Goal: Go to known website: Access a specific website the user already knows

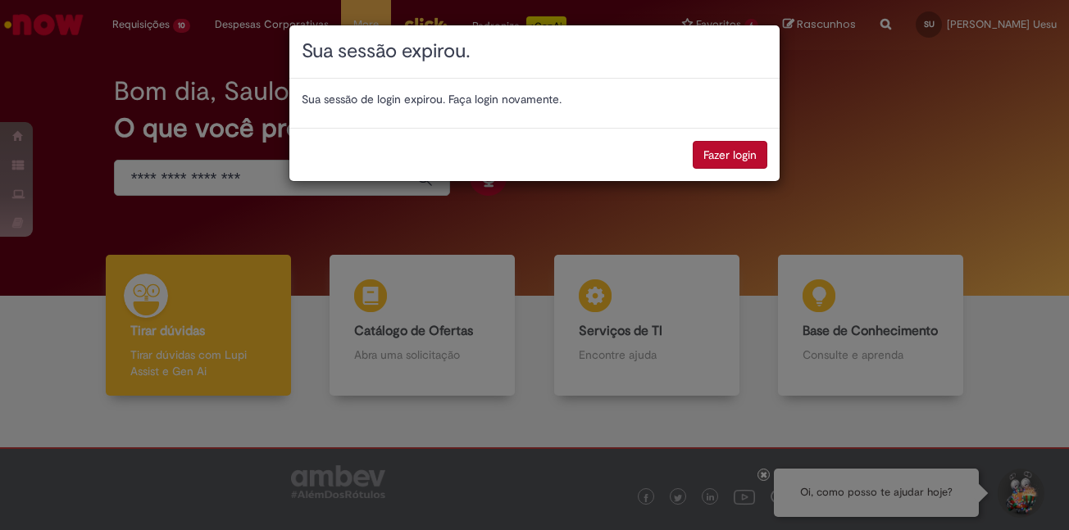
scroll to position [58, 0]
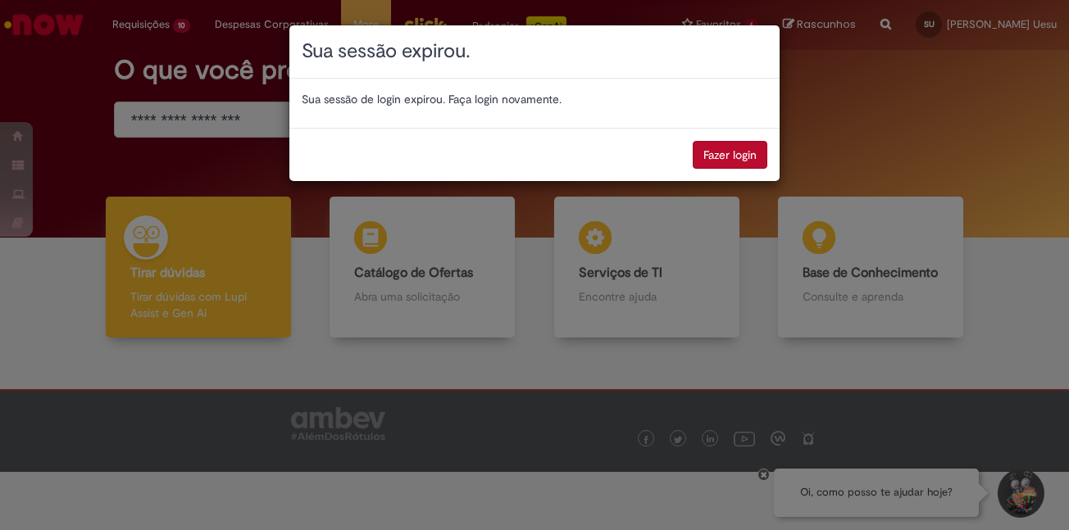
click at [780, 113] on div "Sua sessão expirou. Sua sessão de login expirou. Faça login novamente. Fazer lo…" at bounding box center [535, 103] width 492 height 157
click at [763, 161] on button "Fazer login" at bounding box center [730, 155] width 75 height 28
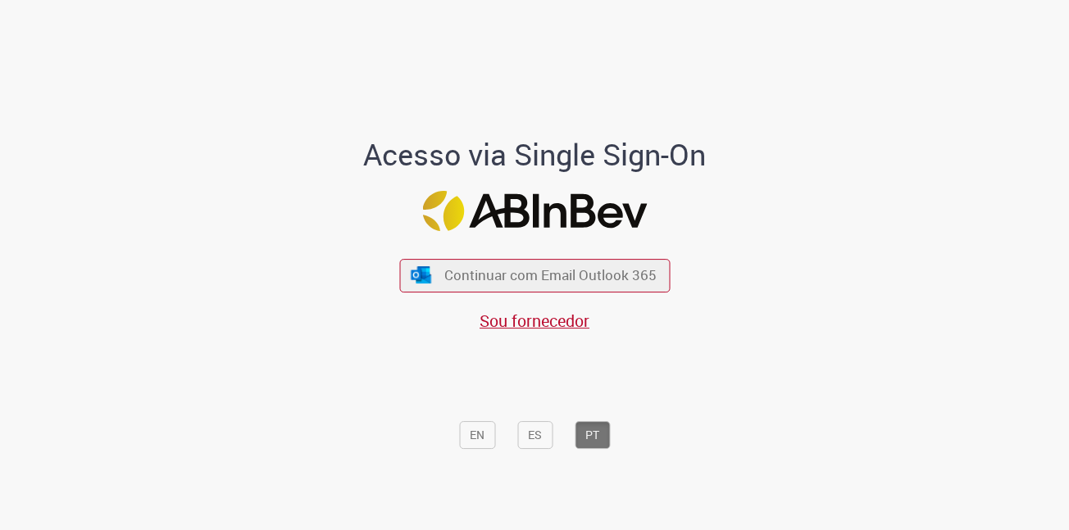
click at [474, 252] on div "Continuar com Email Outlook 365 Sou fornecedor" at bounding box center [534, 287] width 270 height 91
click at [480, 273] on span "Continuar com Email Outlook 365" at bounding box center [550, 275] width 216 height 19
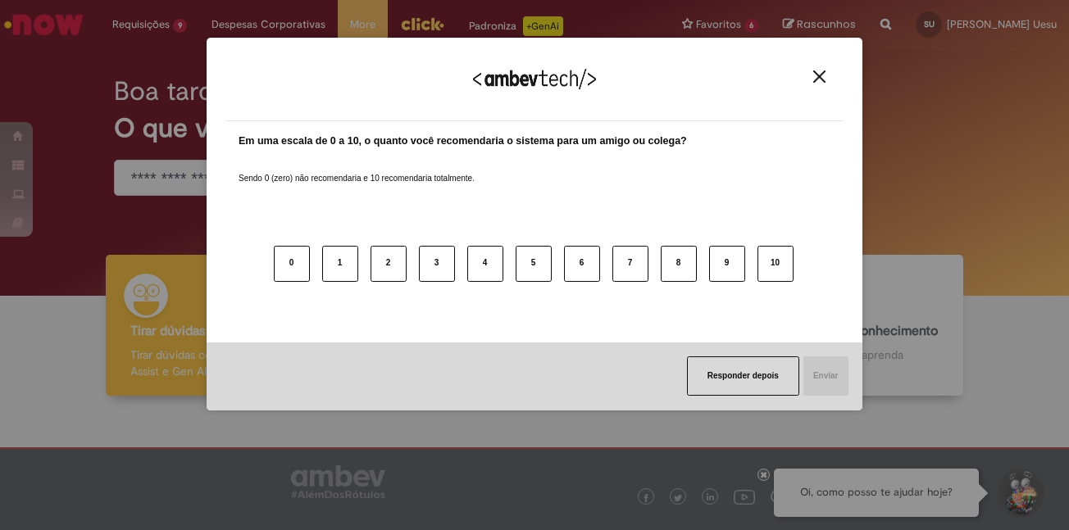
click at [819, 75] on img "Close" at bounding box center [819, 76] width 12 height 12
